Goal: Task Accomplishment & Management: Complete application form

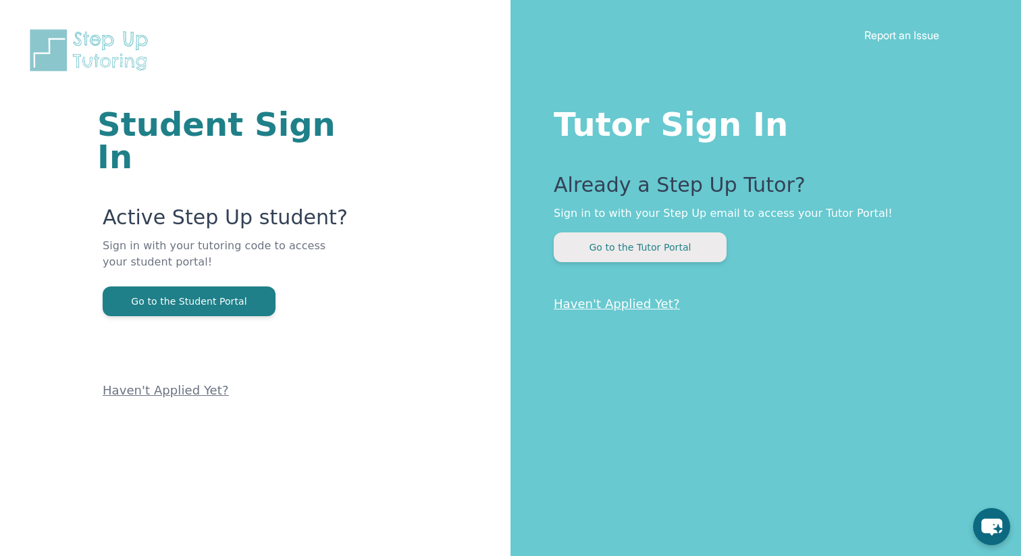
click at [629, 253] on button "Go to the Tutor Portal" at bounding box center [640, 247] width 173 height 30
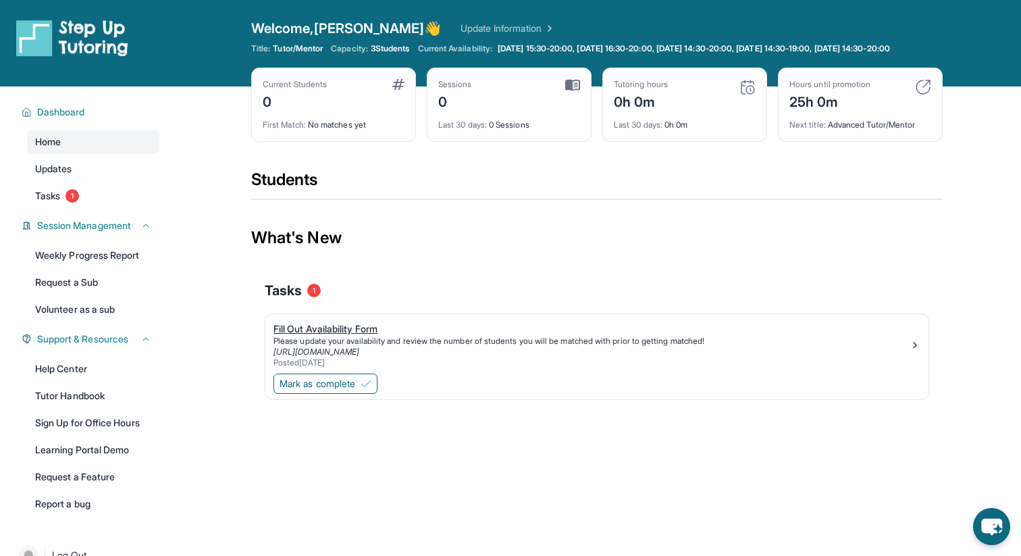
click at [332, 336] on div "Fill Out Availability Form" at bounding box center [591, 329] width 636 height 14
click at [332, 390] on span "Mark as complete" at bounding box center [318, 384] width 76 height 14
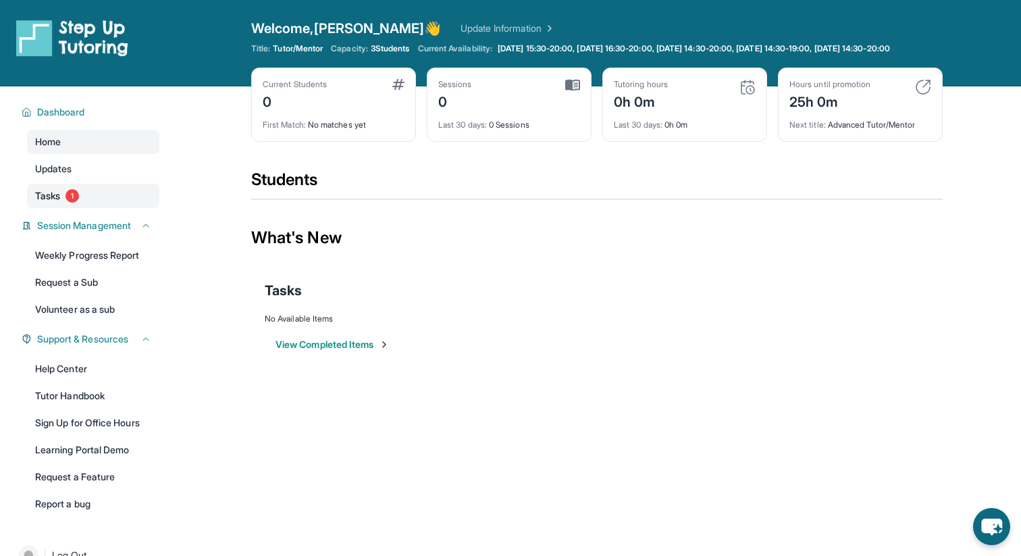
click at [66, 206] on link "Tasks 1" at bounding box center [93, 196] width 132 height 24
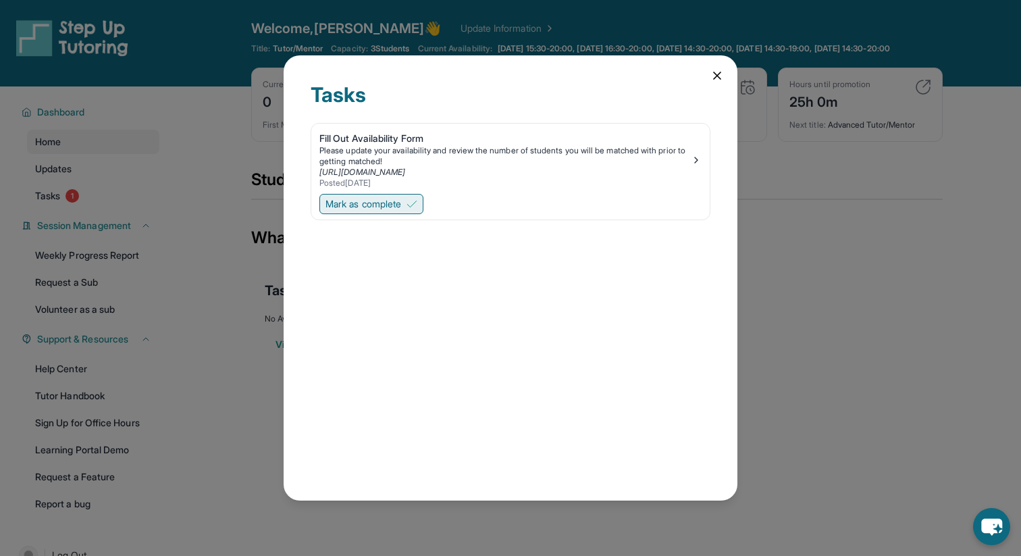
click at [380, 204] on span "Mark as complete" at bounding box center [363, 204] width 76 height 14
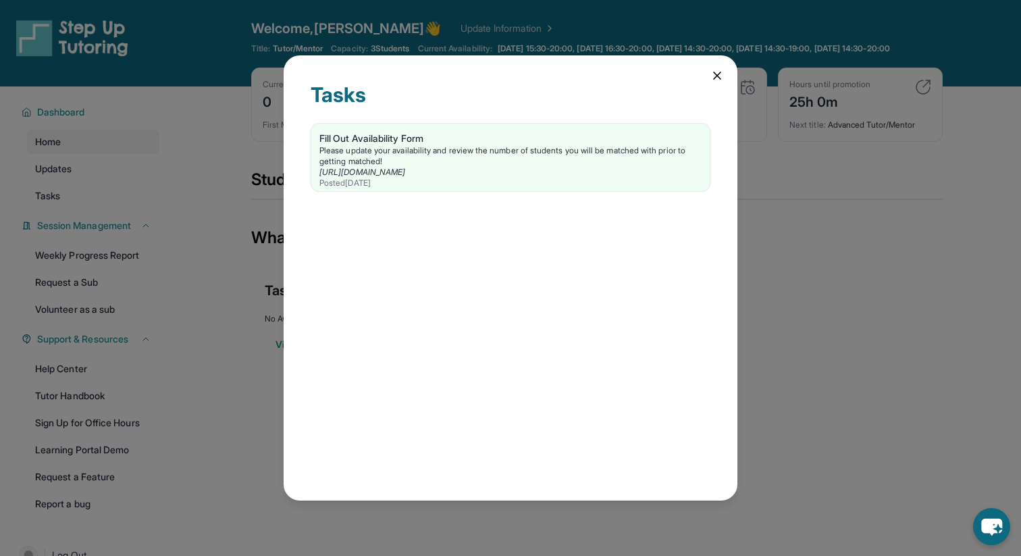
click at [712, 74] on icon at bounding box center [717, 76] width 14 height 14
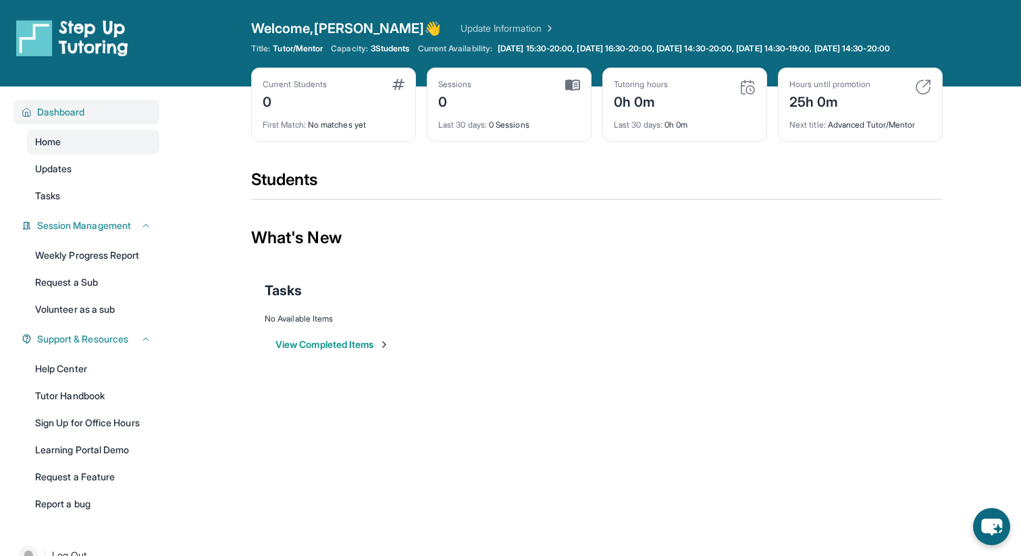
click at [90, 119] on button "Dashboard" at bounding box center [92, 112] width 120 height 14
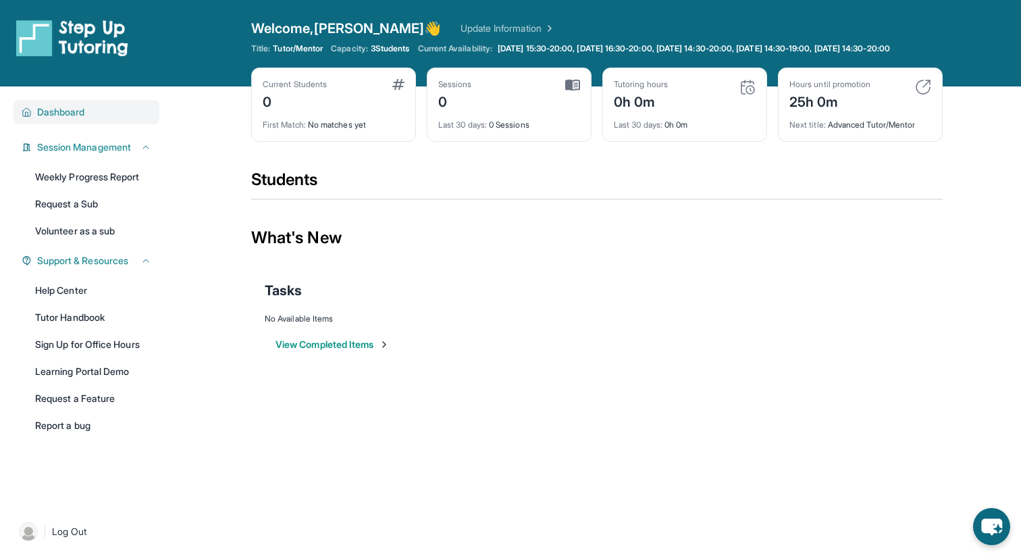
click at [90, 119] on button "Dashboard" at bounding box center [92, 112] width 120 height 14
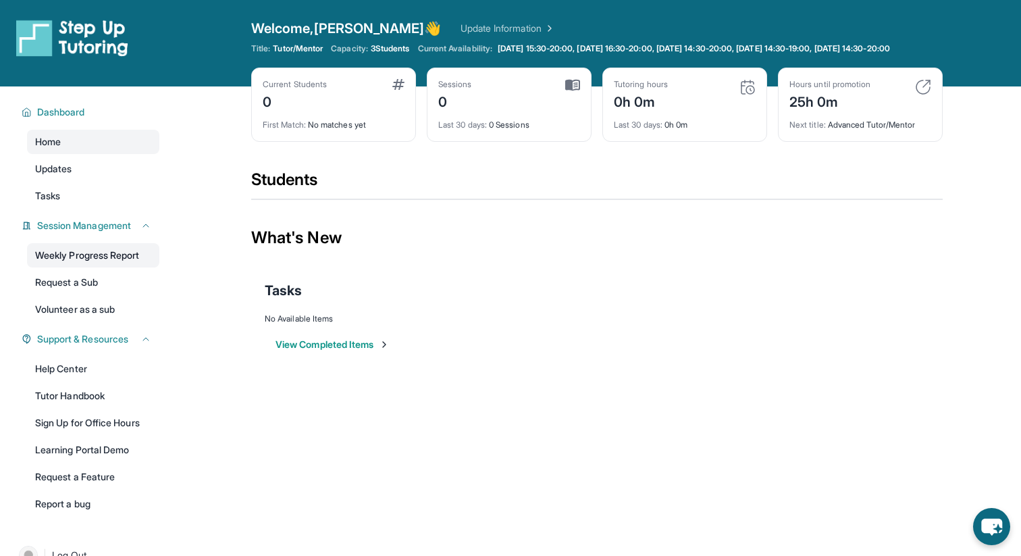
click at [111, 263] on link "Weekly Progress Report" at bounding box center [93, 255] width 132 height 24
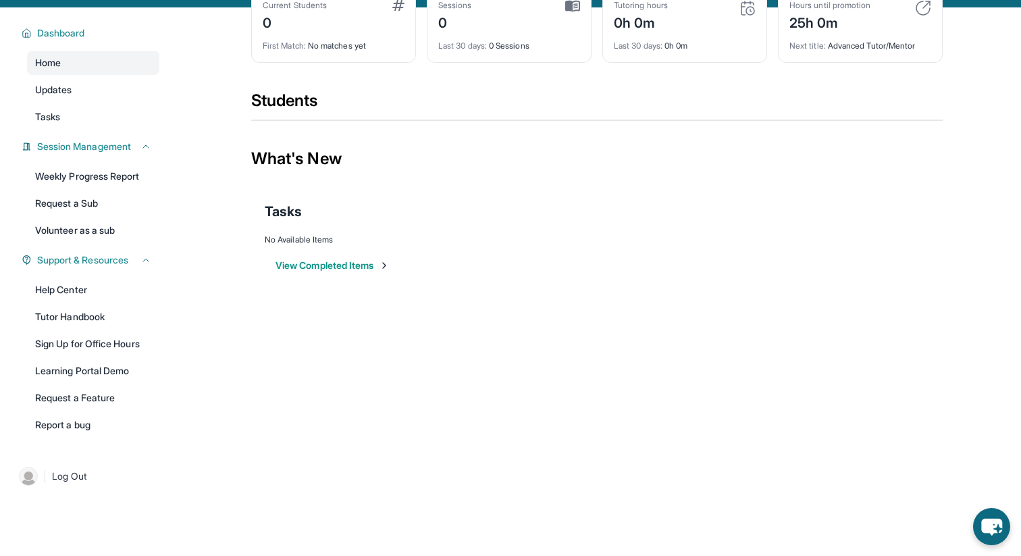
scroll to position [97, 0]
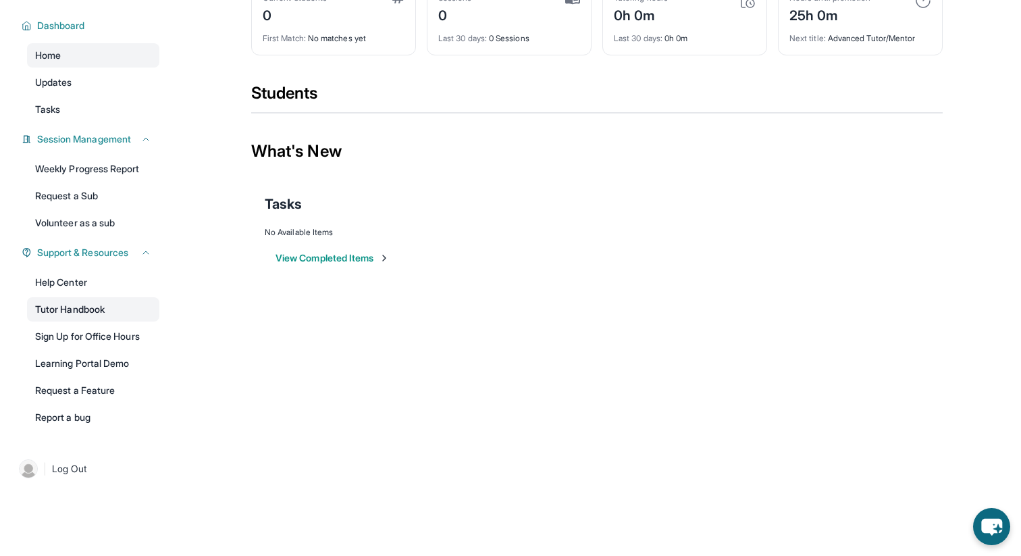
click at [113, 312] on link "Tutor Handbook" at bounding box center [93, 309] width 132 height 24
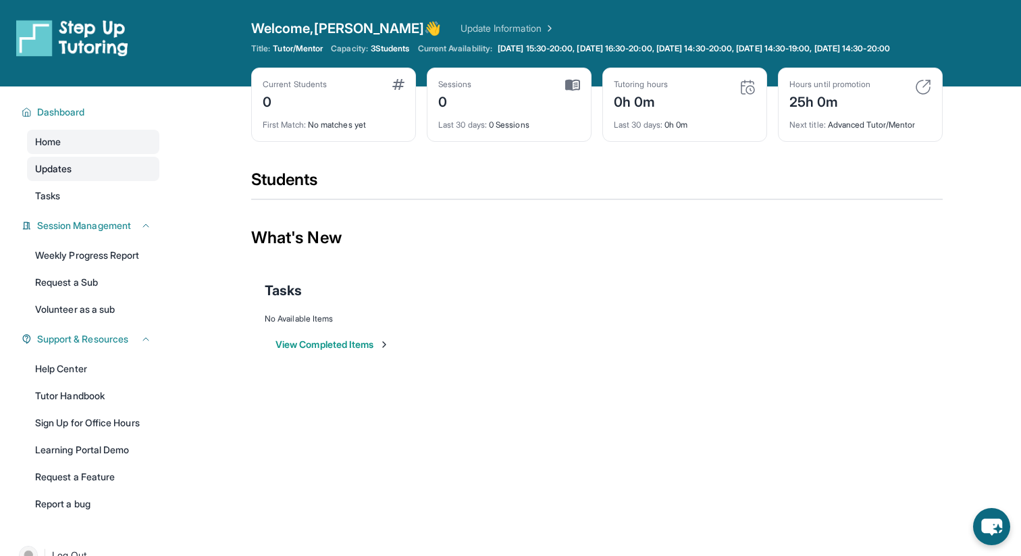
click at [65, 176] on span "Updates" at bounding box center [53, 169] width 37 height 14
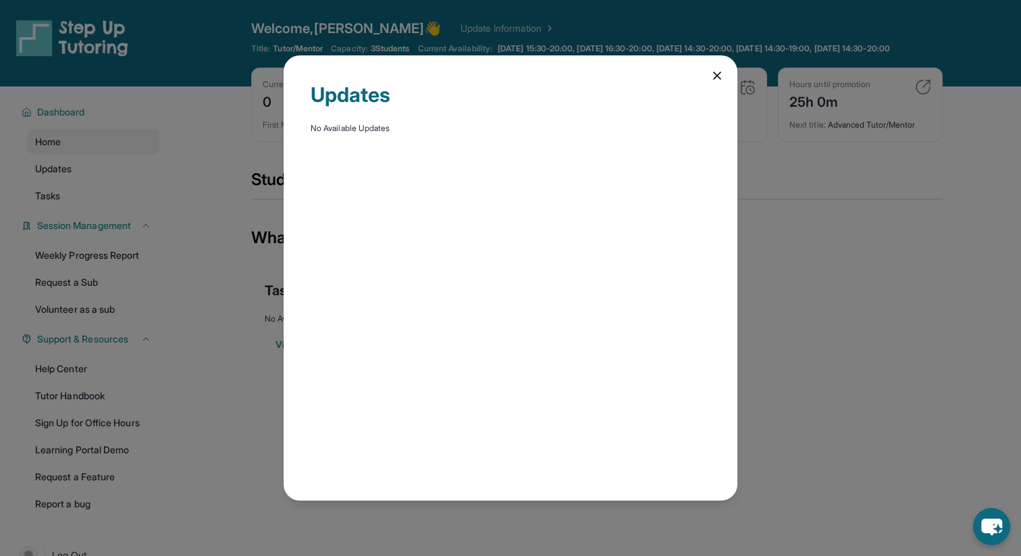
click at [712, 71] on icon at bounding box center [717, 76] width 14 height 14
